Goal: Task Accomplishment & Management: Complete application form

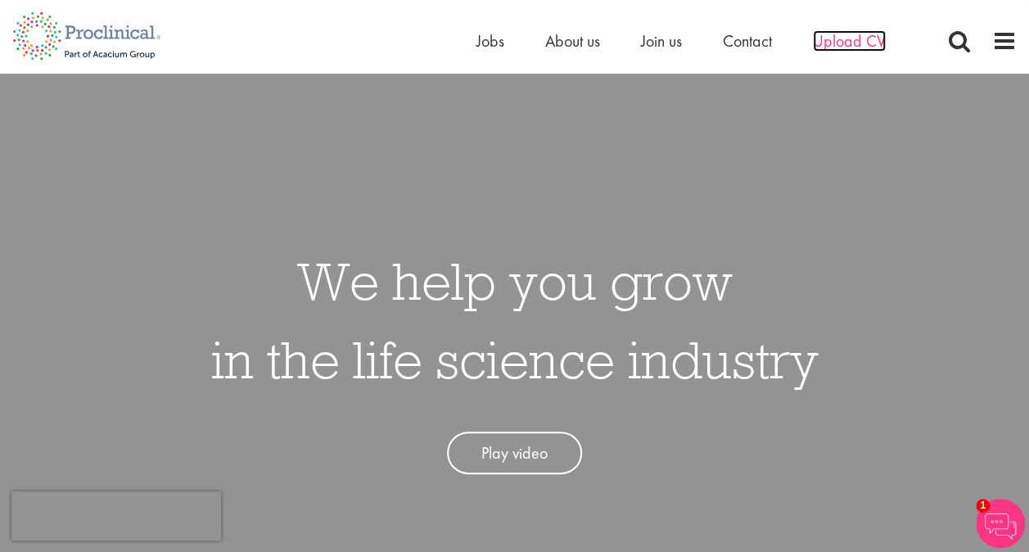
click at [852, 48] on span "Upload CV" at bounding box center [849, 40] width 73 height 21
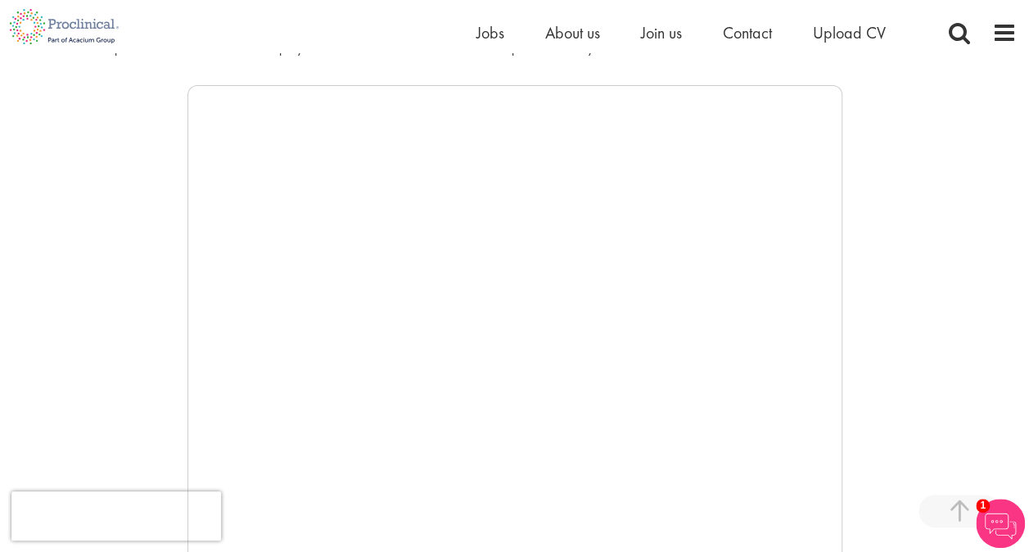
scroll to position [259, 0]
